Goal: Check status: Check status

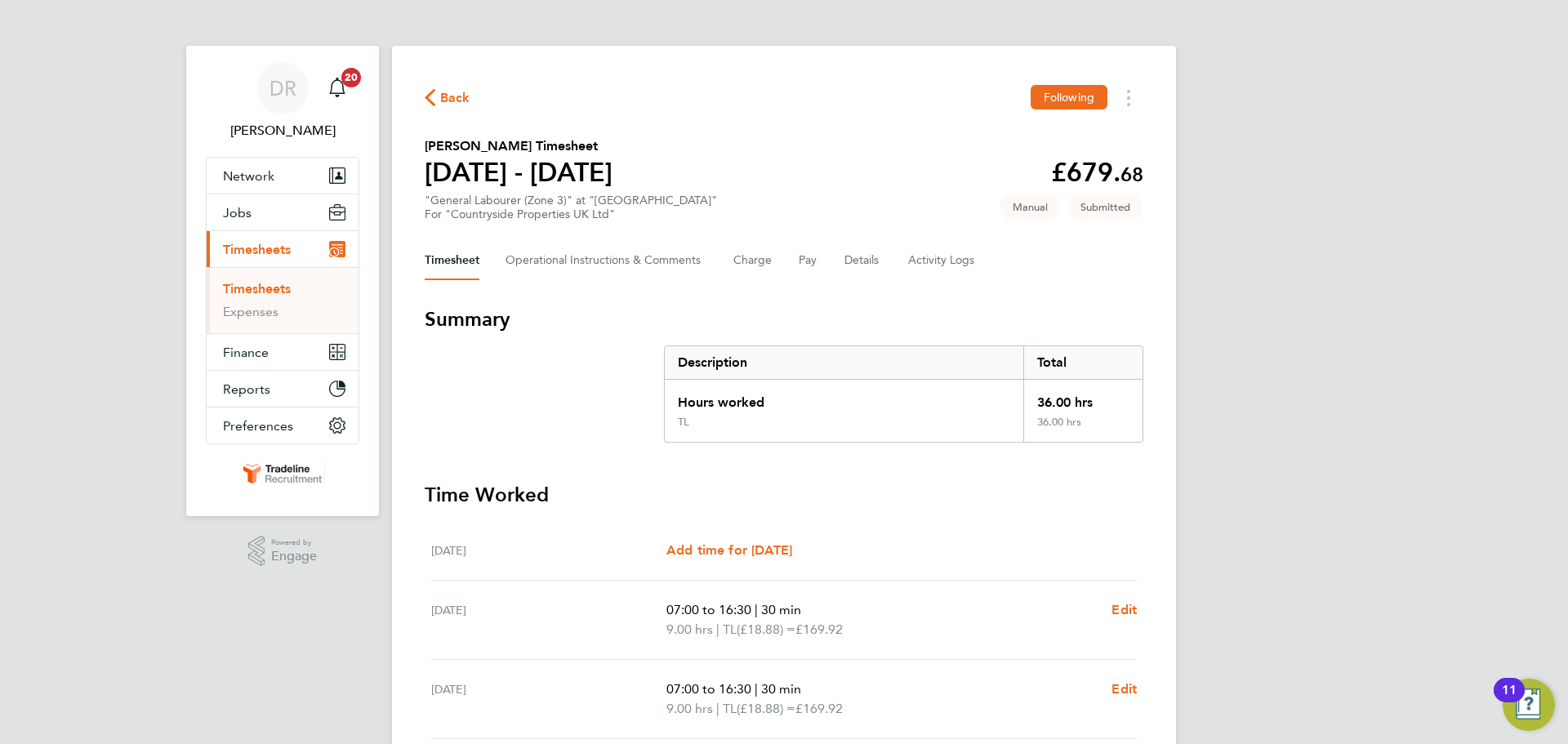
click at [279, 285] on link "Timesheets" at bounding box center [256, 289] width 68 height 16
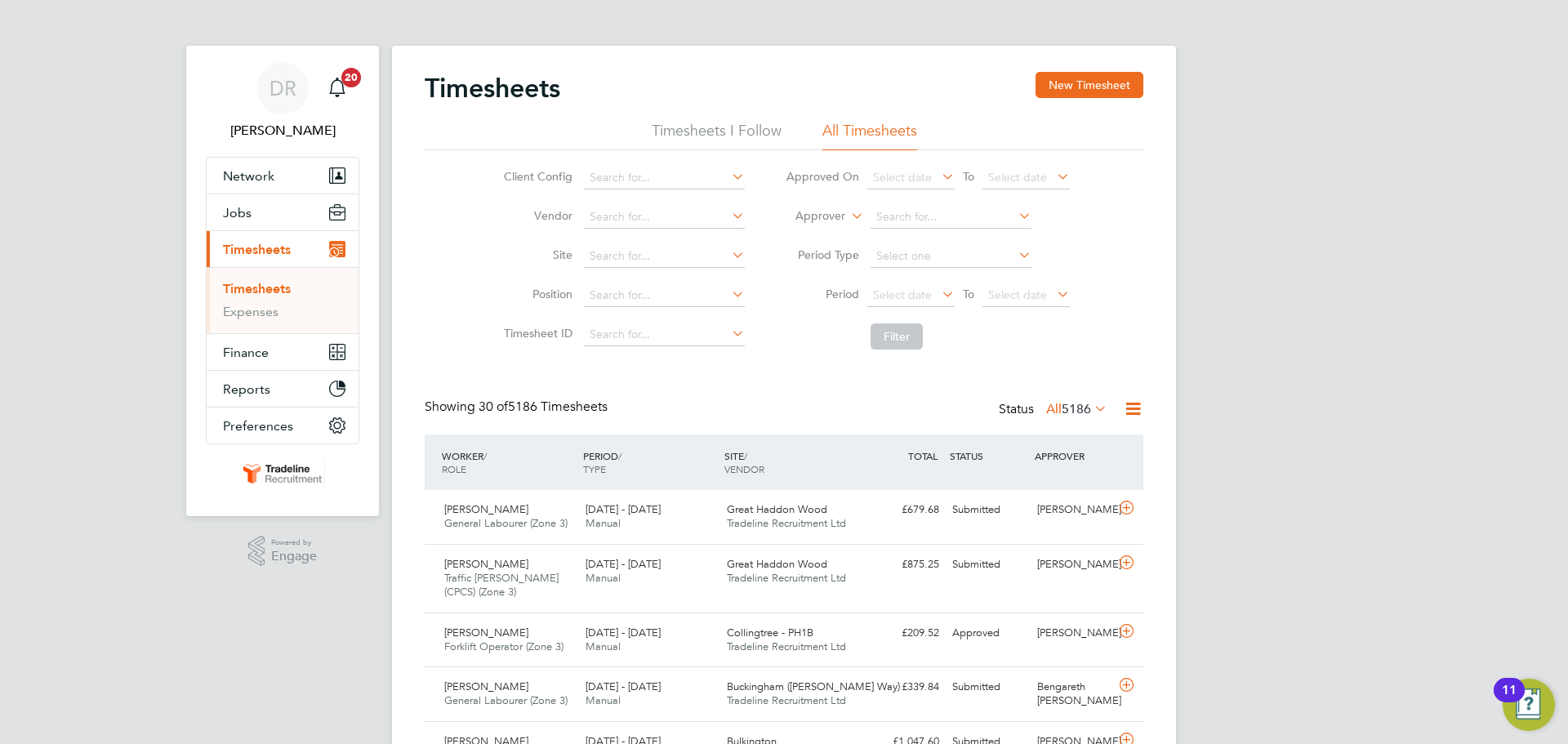
click at [848, 219] on icon at bounding box center [848, 212] width 0 height 15
click at [831, 224] on li "Worker" at bounding box center [804, 234] width 81 height 21
click at [883, 215] on input at bounding box center [950, 217] width 161 height 23
type input "g"
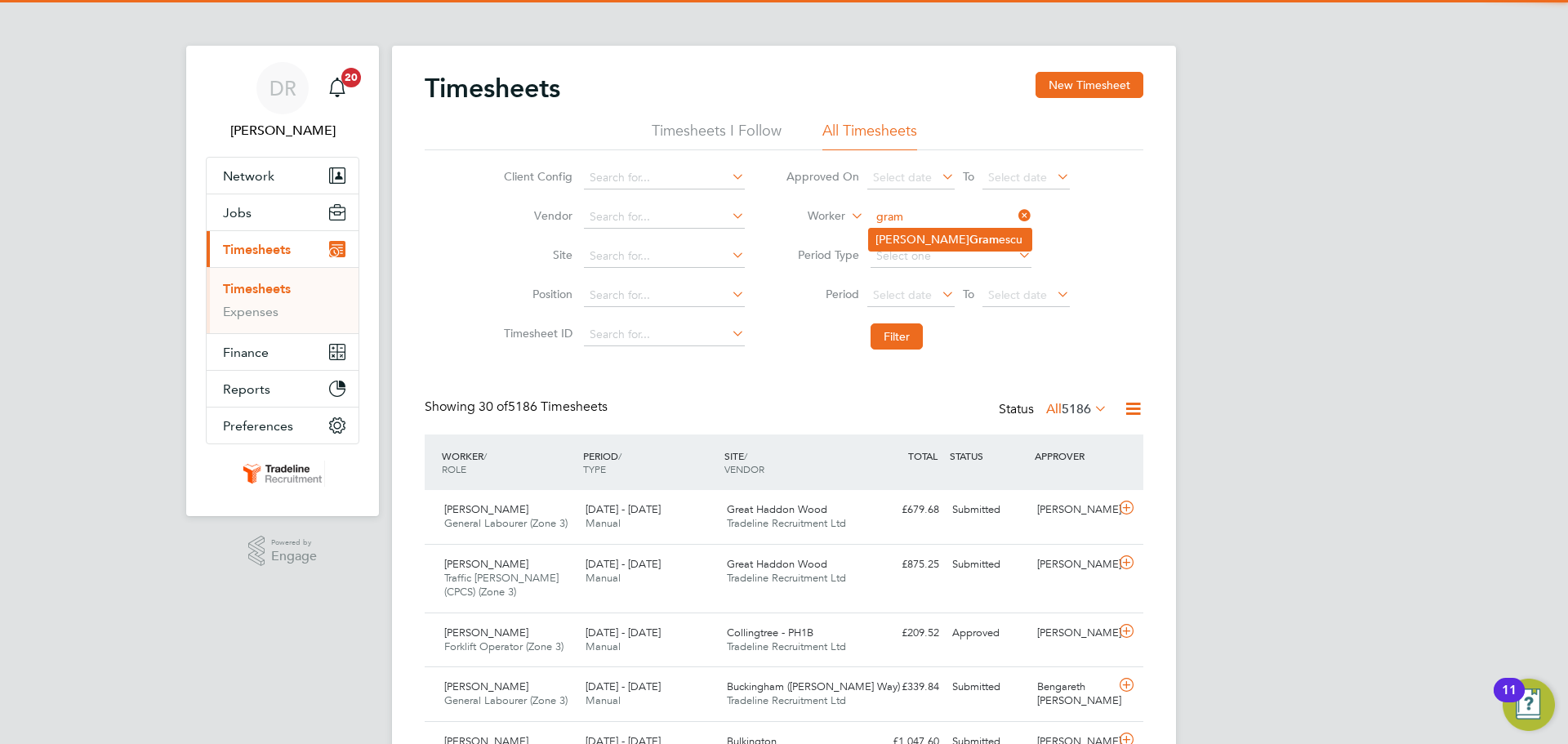
click at [939, 235] on li "Petru Gram escu" at bounding box center [950, 239] width 163 height 22
type input "[PERSON_NAME]"
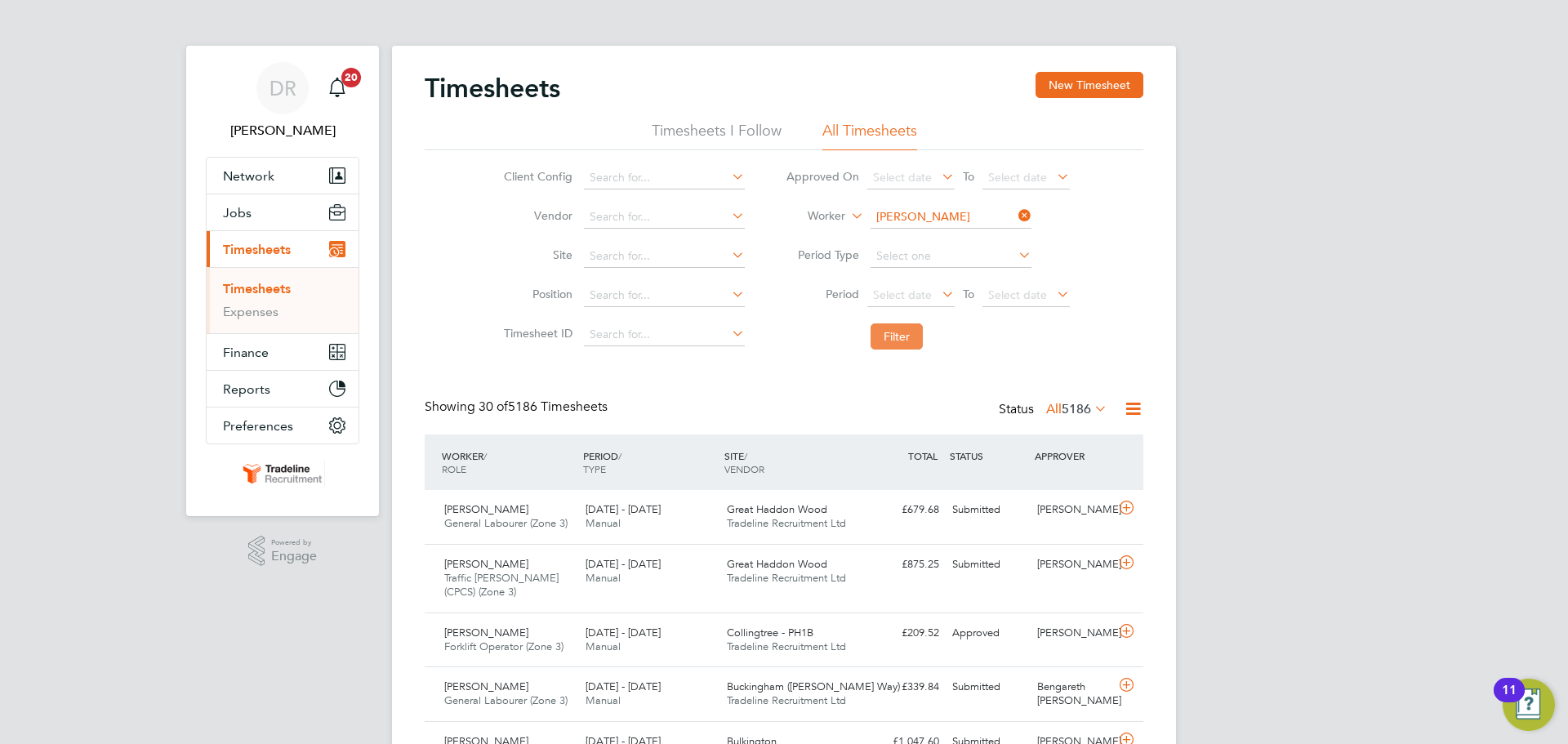
click at [901, 342] on button "Filter" at bounding box center [896, 336] width 53 height 26
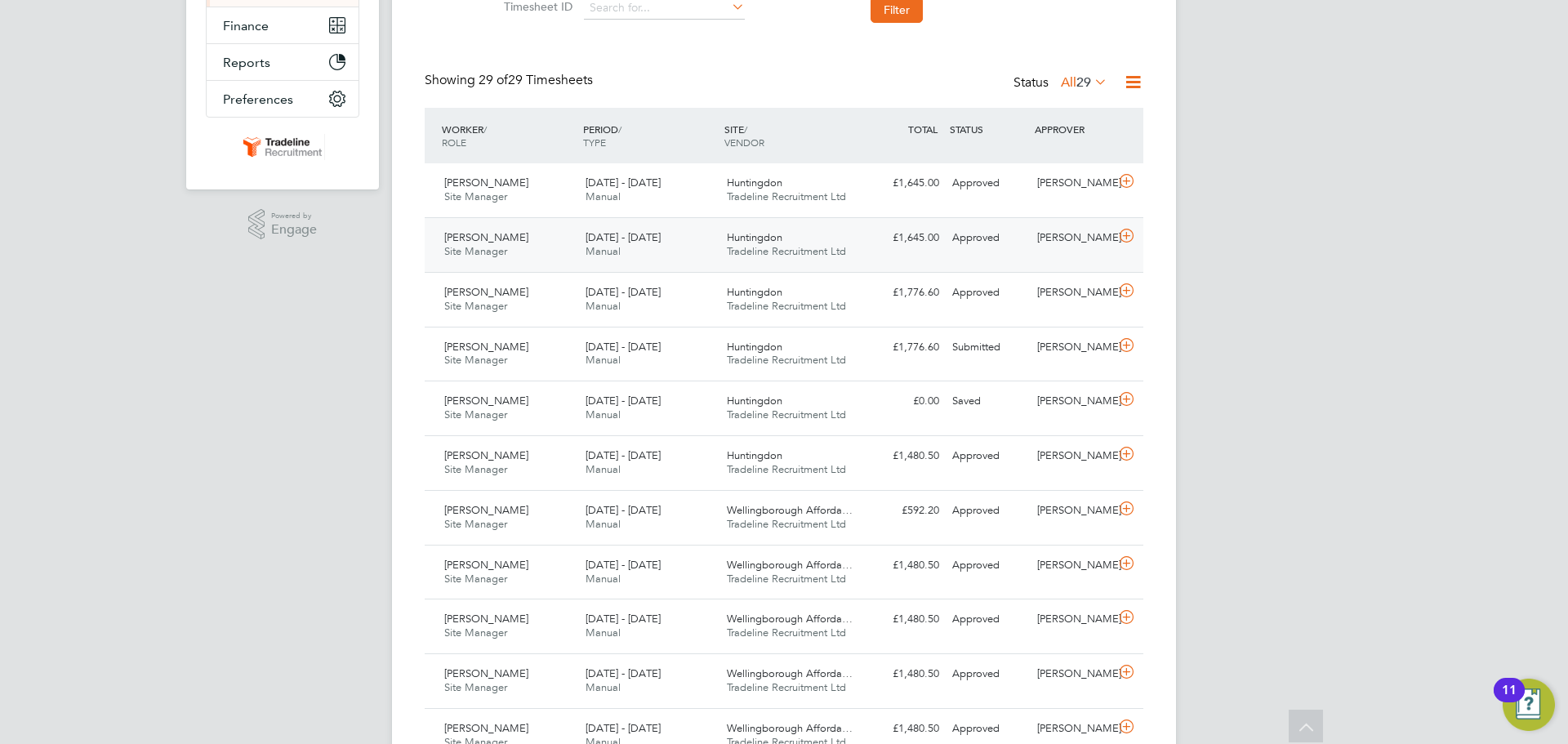
click at [1130, 243] on icon at bounding box center [1127, 236] width 20 height 13
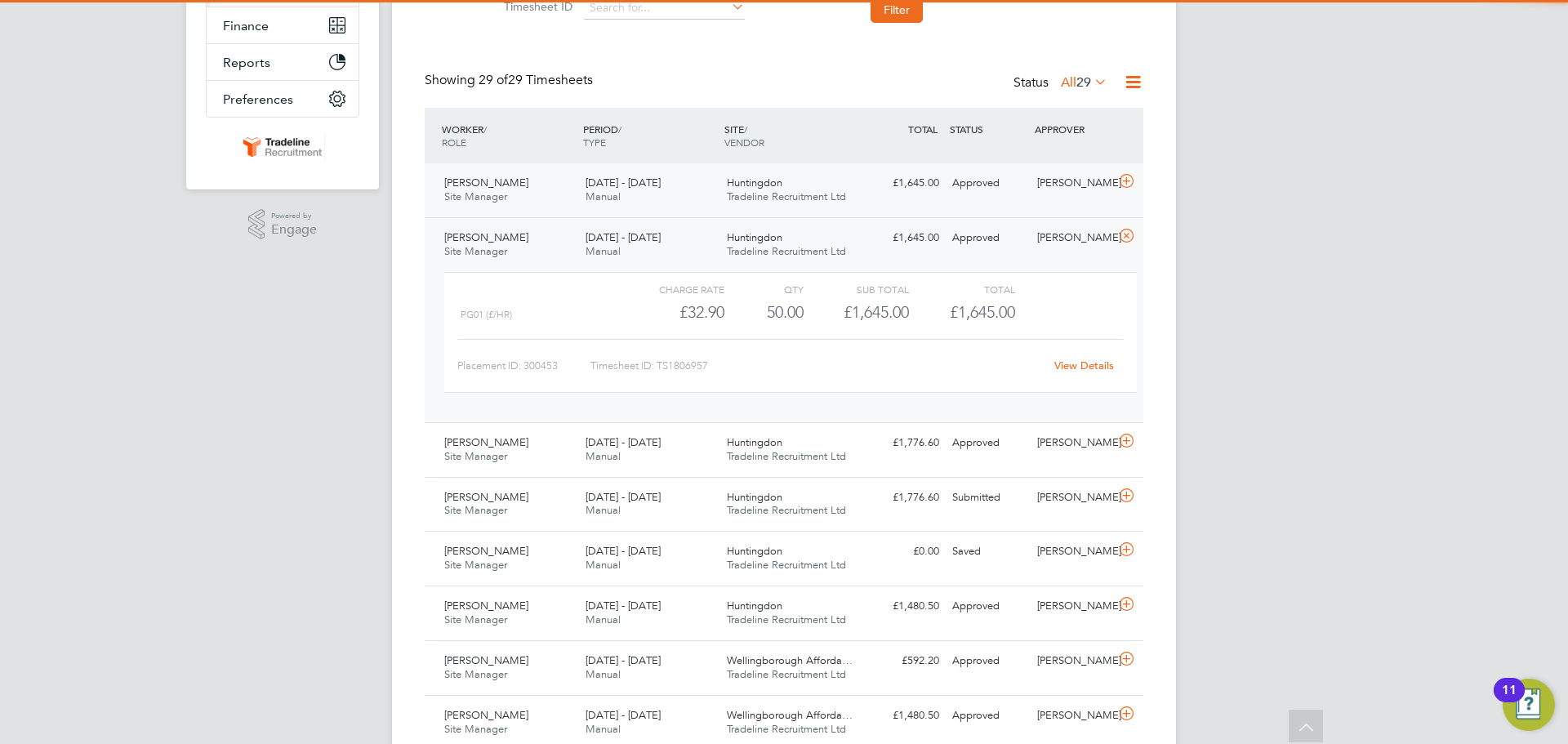
click at [1139, 198] on div "Petru Gramescu Site Manager 18 - 24 Aug 2025 18 - 24 Aug 2025 Manual Huntingdon…" at bounding box center [784, 190] width 718 height 54
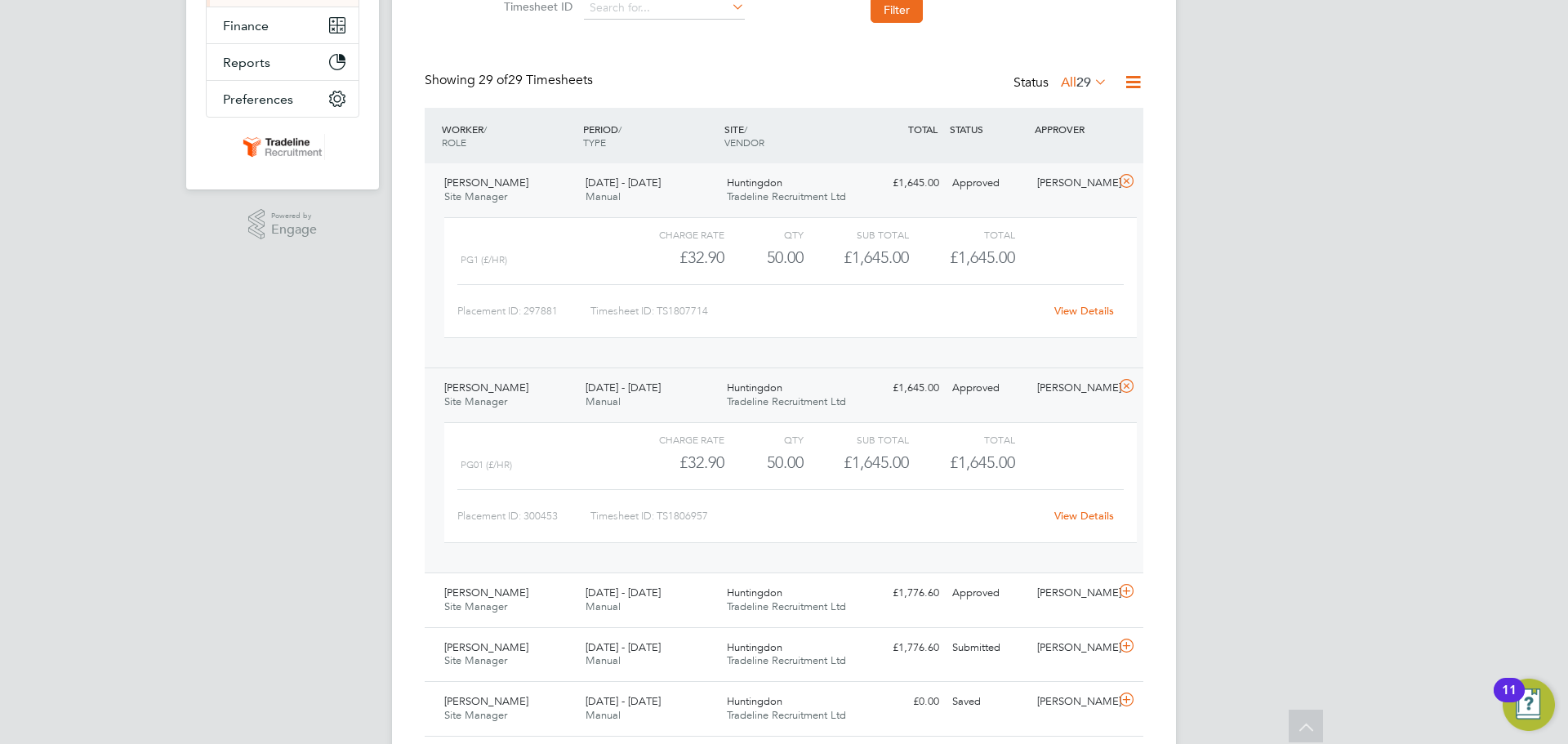
click at [1081, 319] on div "View Details" at bounding box center [1084, 310] width 80 height 26
click at [1079, 305] on link "View Details" at bounding box center [1084, 310] width 59 height 14
click at [1102, 516] on link "View Details" at bounding box center [1084, 515] width 59 height 14
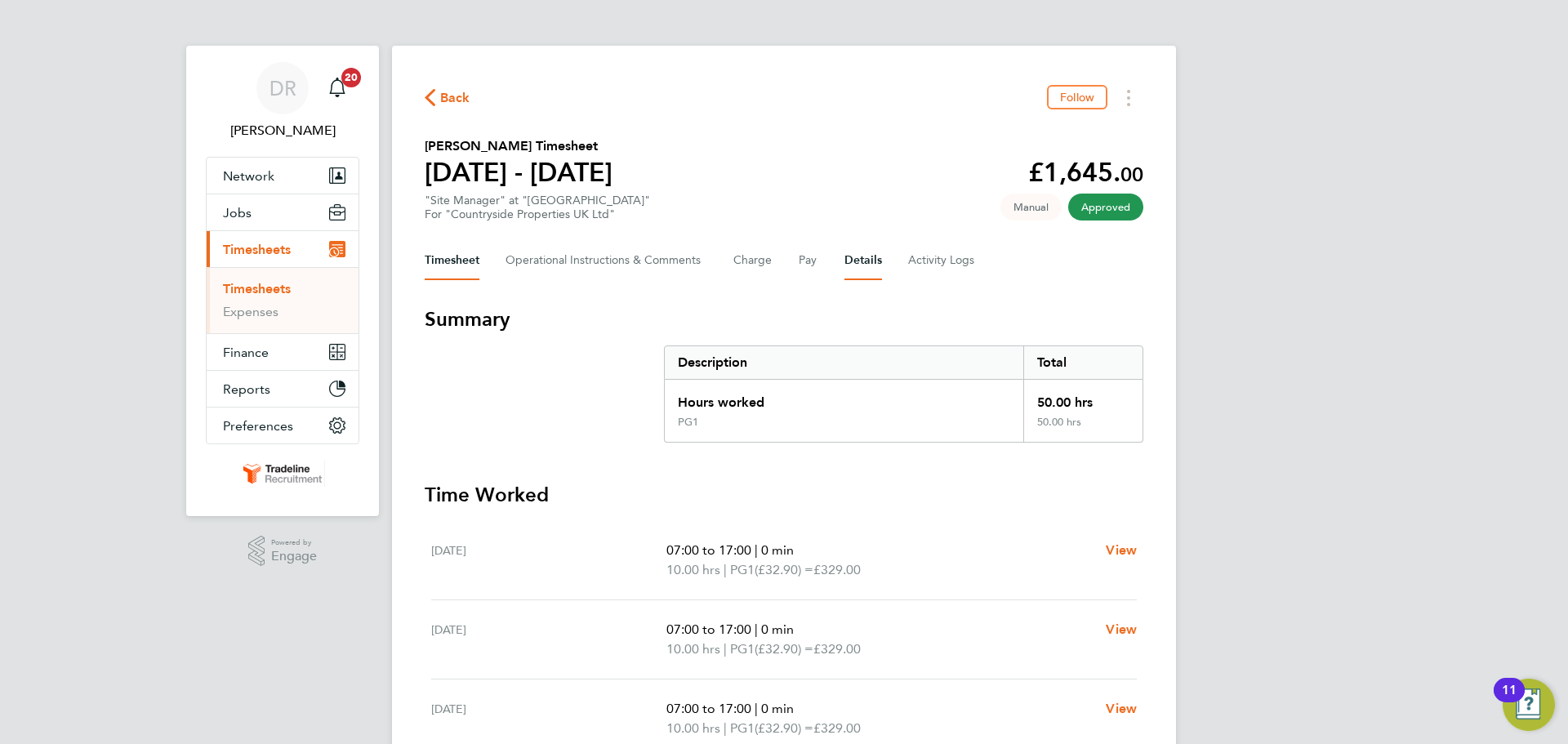
click at [866, 262] on button "Details" at bounding box center [863, 260] width 38 height 39
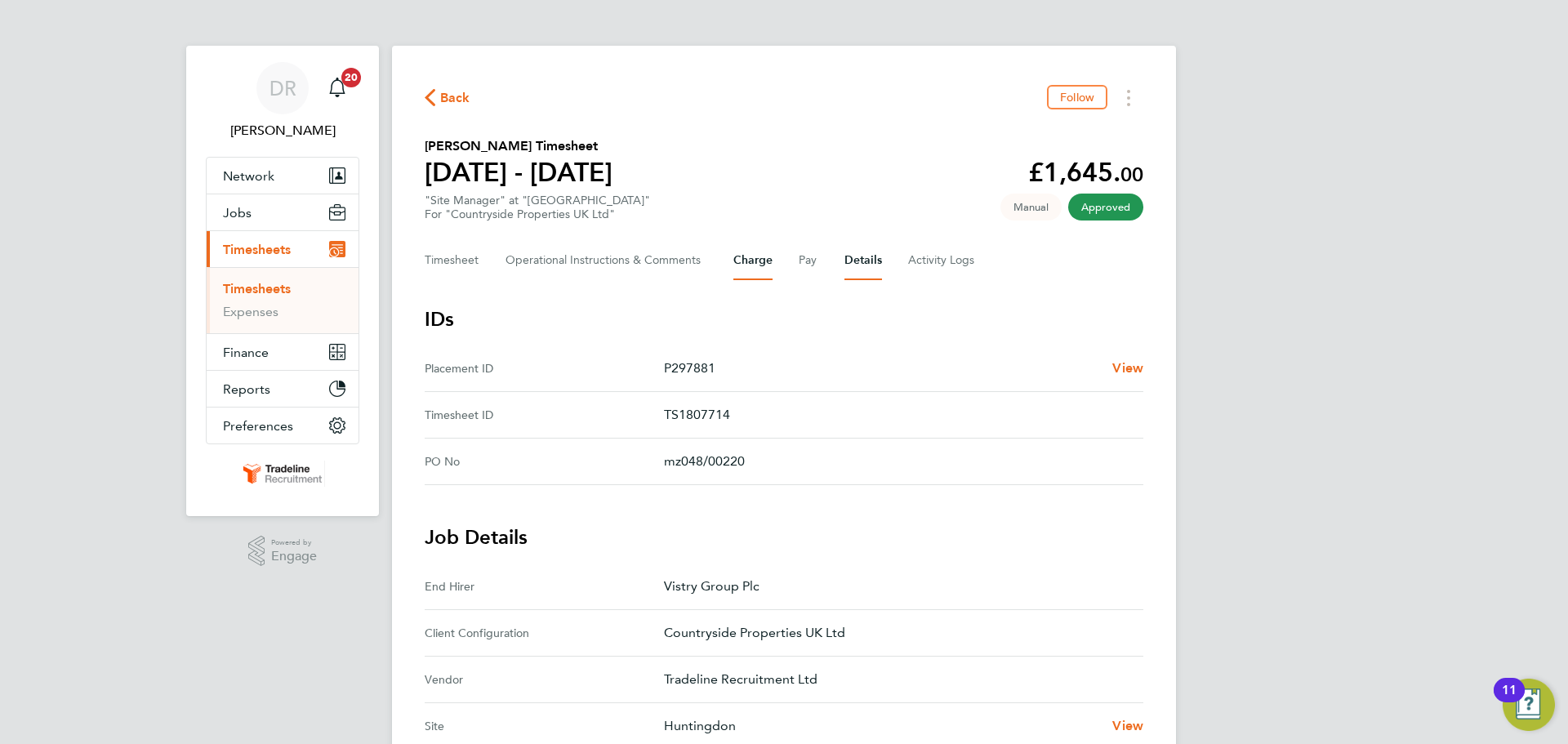
click at [767, 259] on button "Charge" at bounding box center [753, 260] width 39 height 39
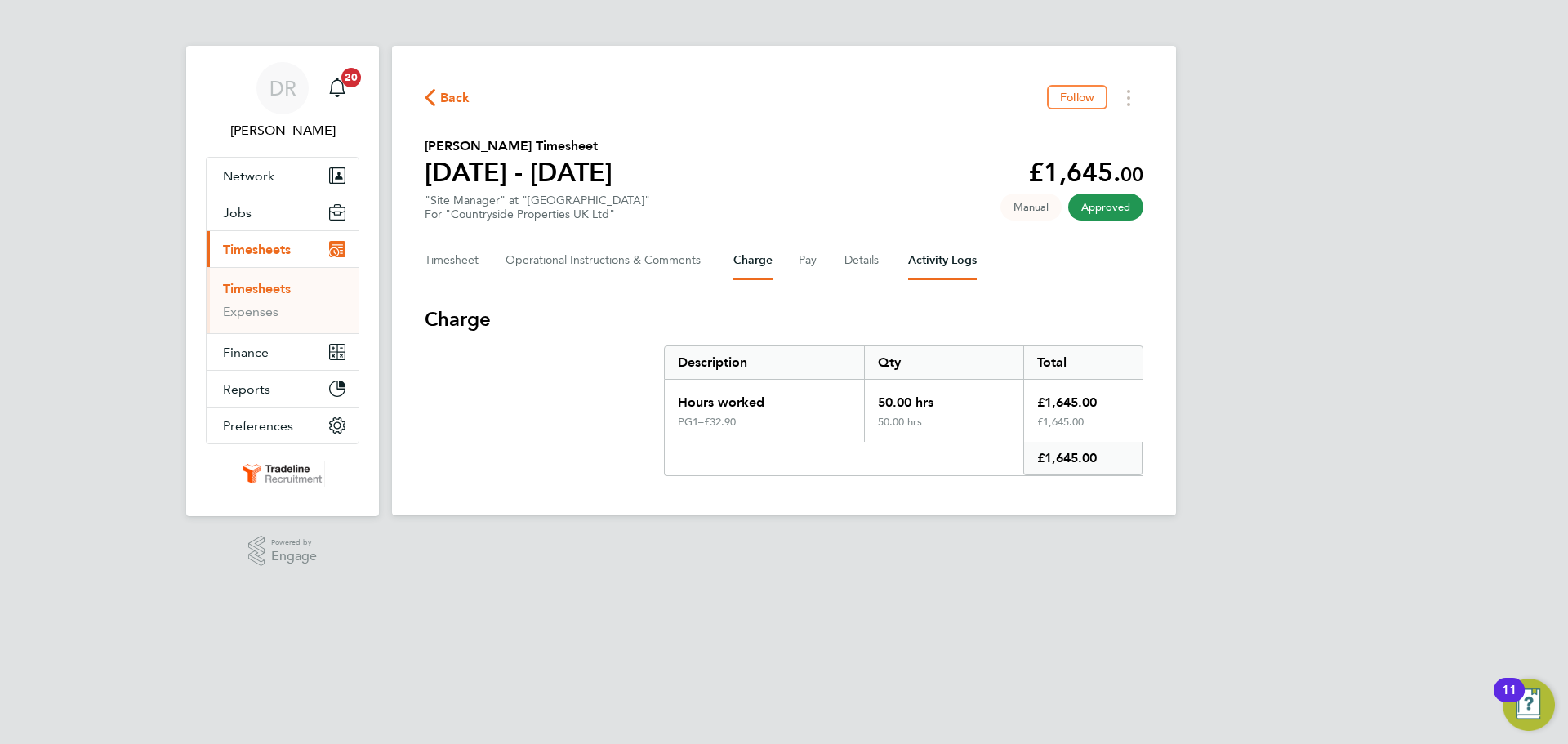
click at [960, 264] on Logs-tab "Activity Logs" at bounding box center [942, 260] width 68 height 39
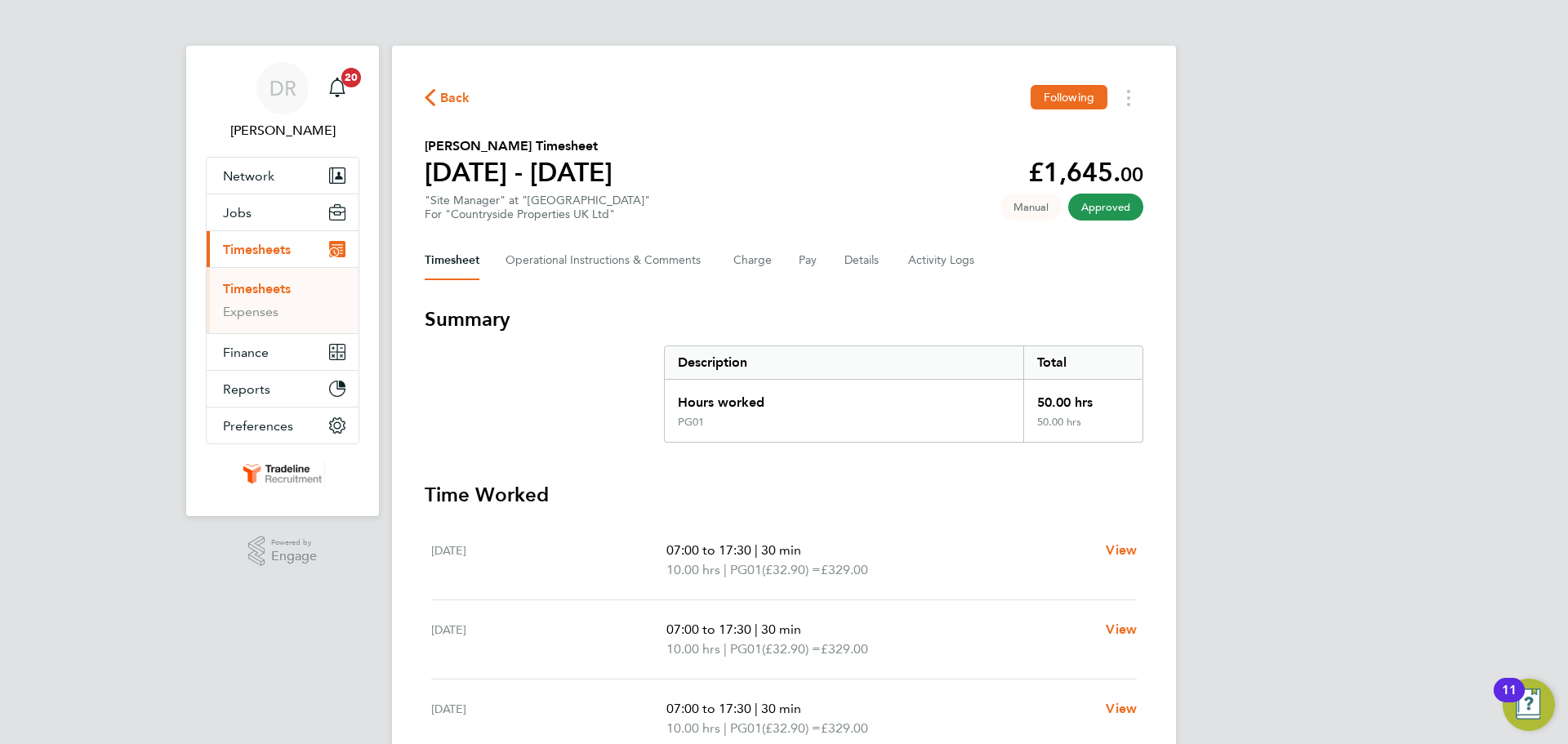
click at [779, 269] on div "Timesheet Operational Instructions & Comments Charge Pay Details Activity Logs" at bounding box center [784, 260] width 718 height 39
click at [761, 264] on button "Charge" at bounding box center [753, 260] width 39 height 39
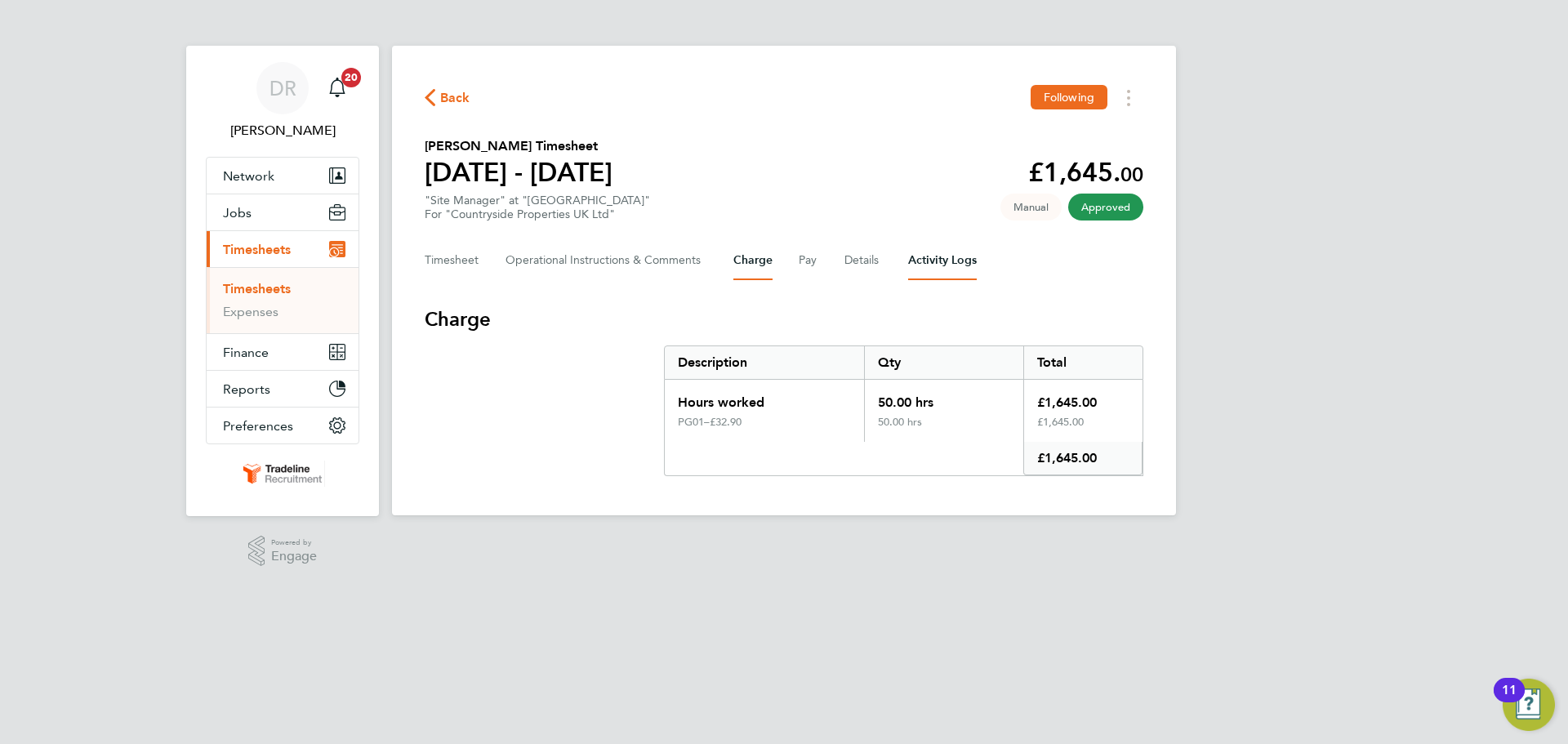
click at [921, 268] on Logs-tab "Activity Logs" at bounding box center [942, 260] width 68 height 39
